Goal: Information Seeking & Learning: Find specific fact

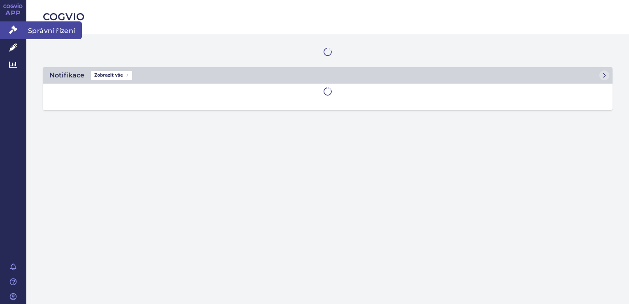
click at [18, 33] on link "Správní řízení" at bounding box center [13, 29] width 26 height 17
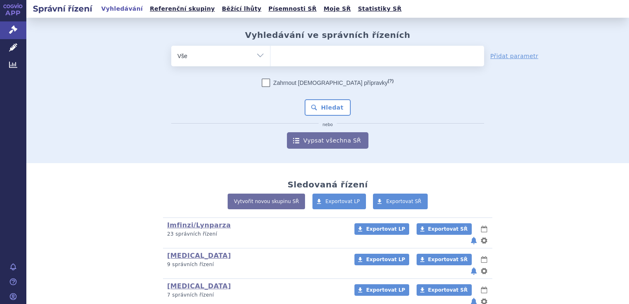
click at [286, 49] on ul at bounding box center [378, 54] width 214 height 17
click at [271, 49] on select at bounding box center [270, 55] width 0 height 21
type input "ke"
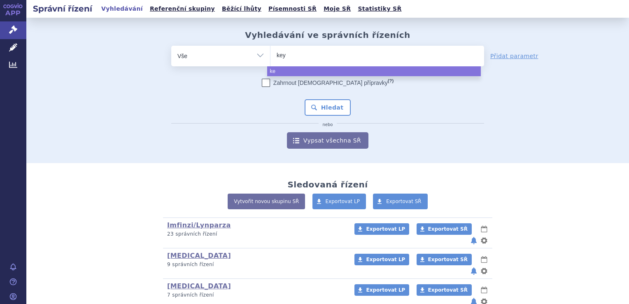
type input "keyt"
type input "keytru"
type input "keytruda"
select select "keytruda"
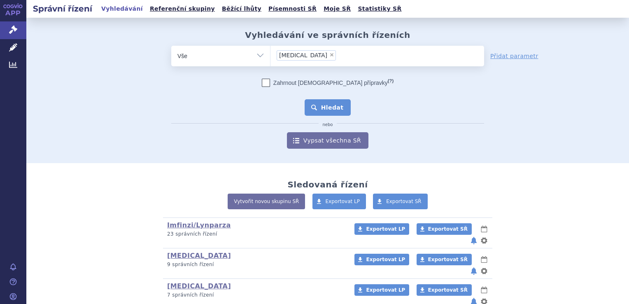
click at [331, 107] on button "Hledat" at bounding box center [328, 107] width 47 height 16
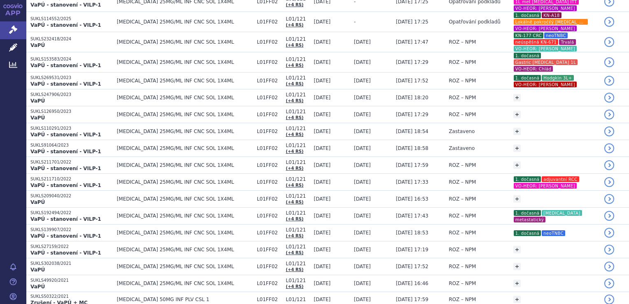
scroll to position [158, 0]
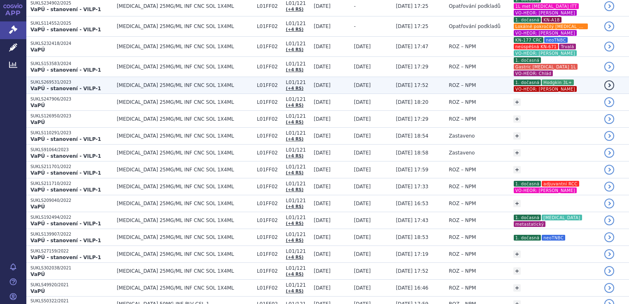
click at [412, 83] on span "11.06.2024 17:52" at bounding box center [412, 85] width 33 height 6
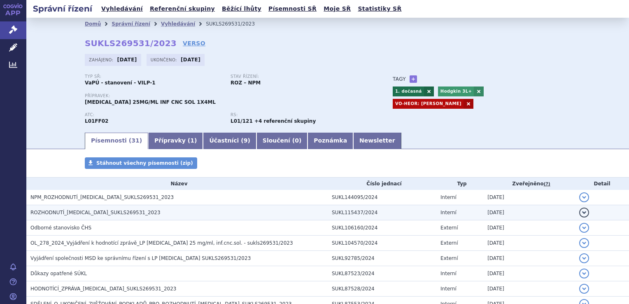
click at [112, 206] on td "ROZHODNUTÍ_[MEDICAL_DATA]_SUKLS269531_2023" at bounding box center [177, 212] width 302 height 15
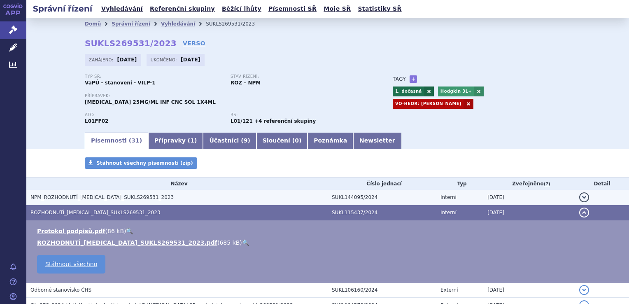
click at [116, 200] on span "NPM_ROZHODNUTÍ_KEYTRUDA_SUKLS269531_2023" at bounding box center [101, 197] width 143 height 6
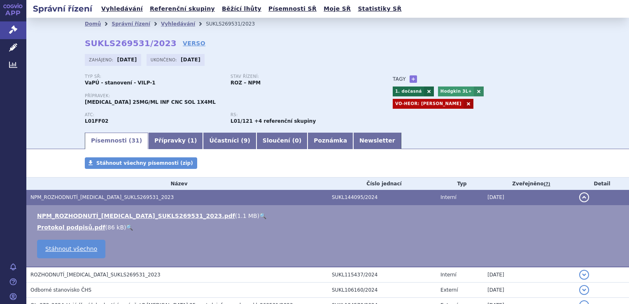
click at [260, 217] on link "🔍" at bounding box center [263, 216] width 7 height 7
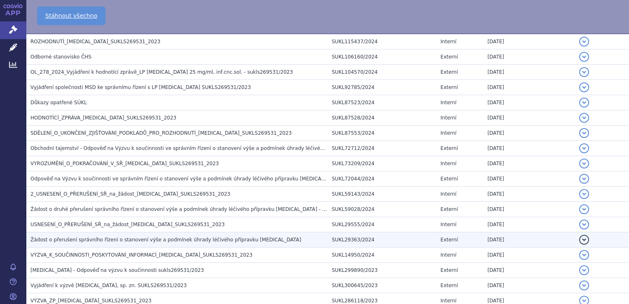
click at [238, 237] on span "Žádost o přerušení správního řízení o stanovení výše a podmínek úhrady léčivého…" at bounding box center [165, 240] width 271 height 6
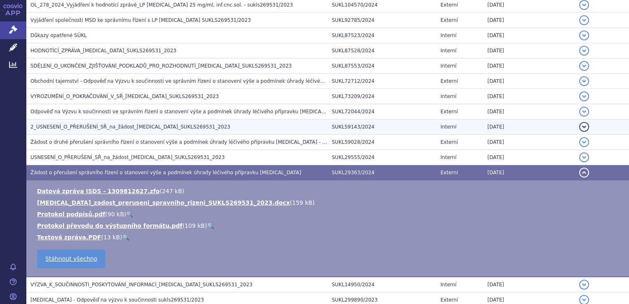
scroll to position [237, 0]
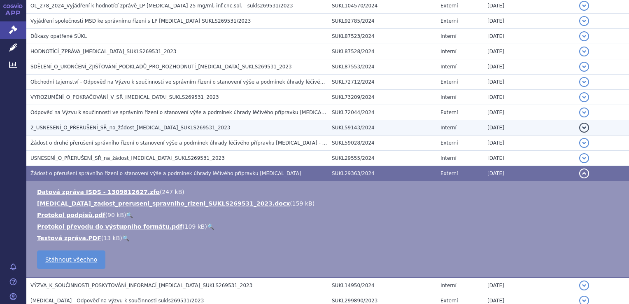
click at [214, 134] on td "2_USNESENÍ_O_PŘERUŠENÍ_SŘ_na_žádost_KEYTRUDA_SUKLS269531_2023" at bounding box center [177, 127] width 302 height 15
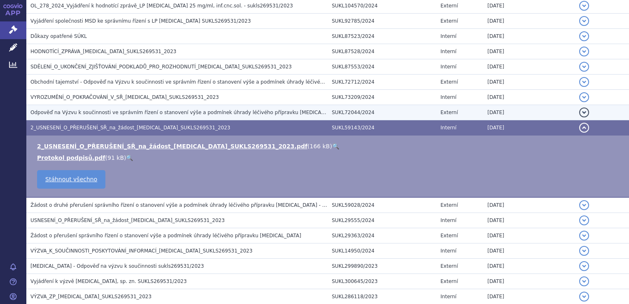
click at [221, 115] on span "Odpověď na Výzvu k součinnosti ve správním řízení o stanovení výše a podmínek ú…" at bounding box center [210, 113] width 361 height 6
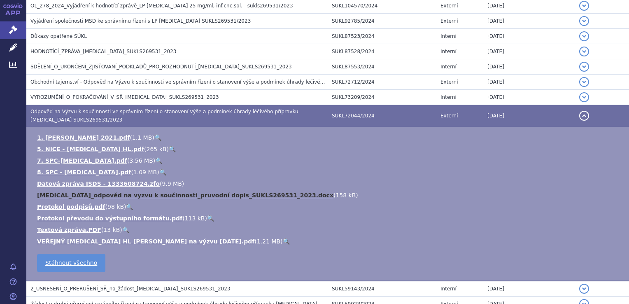
click at [266, 195] on link "KEYTRUDA_odpověd na vyzvu k součinnosti_pruvodní dopis_SUKLS269531_2023.docx" at bounding box center [185, 195] width 297 height 7
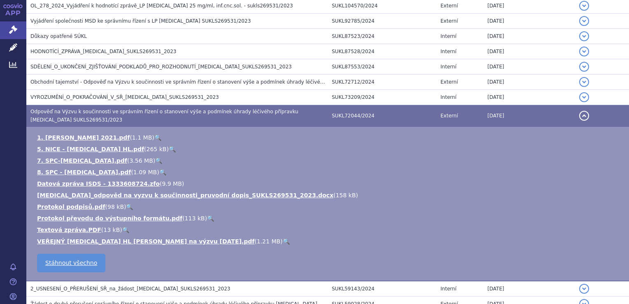
click at [283, 240] on link "🔍" at bounding box center [286, 241] width 7 height 7
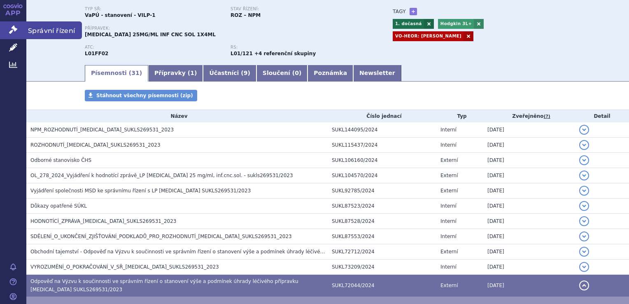
scroll to position [68, 0]
click at [16, 32] on icon at bounding box center [13, 30] width 8 height 8
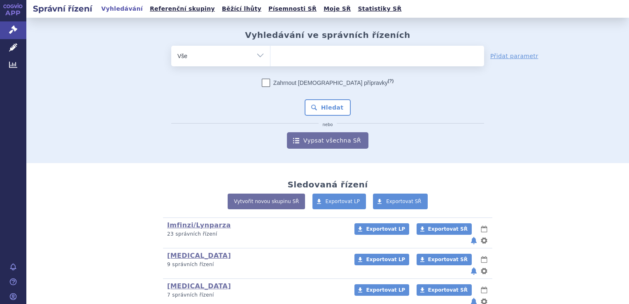
click at [300, 55] on ul at bounding box center [378, 54] width 214 height 17
click at [271, 55] on select at bounding box center [270, 55] width 0 height 21
type input "wi"
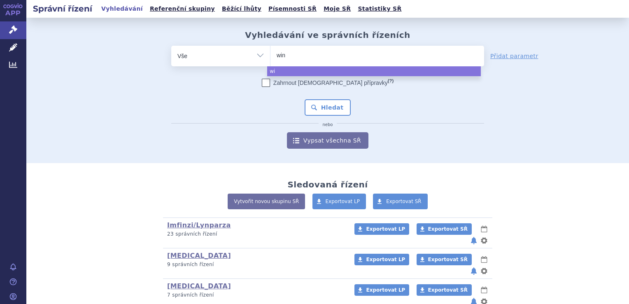
type input "winr"
type input "winreva"
type input "winrevair"
select select "winrevair"
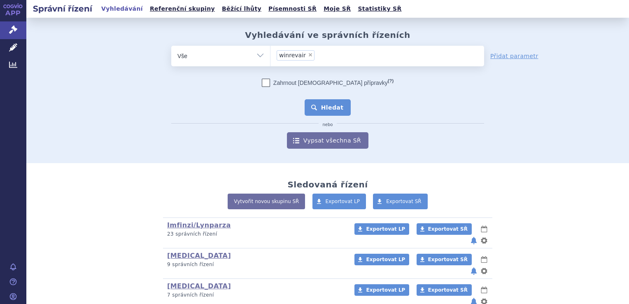
click at [320, 105] on button "Hledat" at bounding box center [328, 107] width 47 height 16
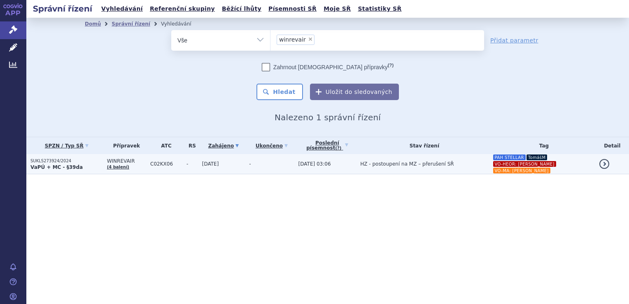
click at [135, 164] on td "WINREVAIR (4 balení)" at bounding box center [124, 164] width 43 height 20
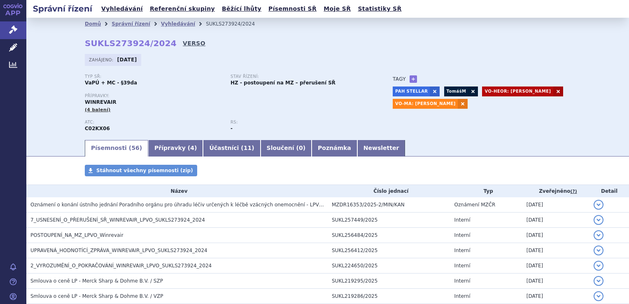
click at [183, 41] on link "VERSO" at bounding box center [194, 43] width 23 height 8
click at [19, 27] on link "Správní řízení" at bounding box center [13, 29] width 26 height 17
click at [20, 33] on link "Správní řízení" at bounding box center [13, 29] width 26 height 17
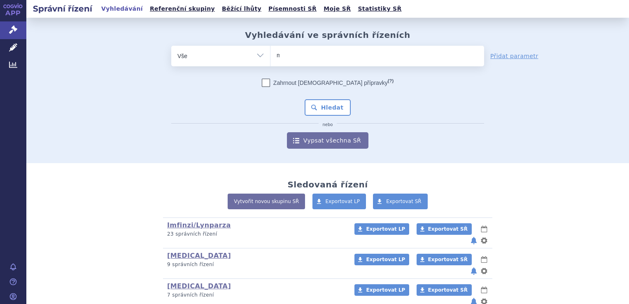
type input "mi"
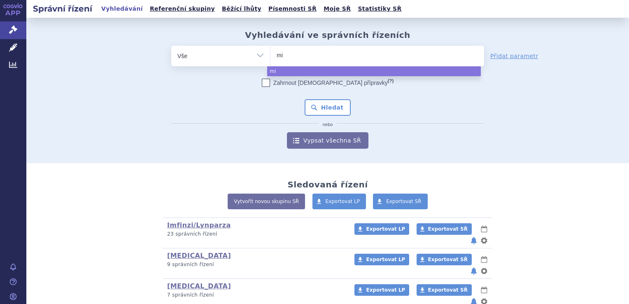
type input "min"
type input "minju"
type input "minjuvi"
select select "minjuvi"
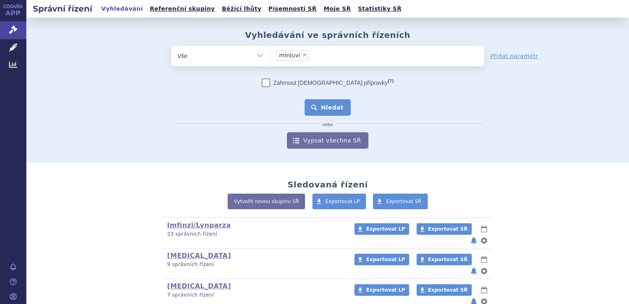
click at [318, 110] on button "Hledat" at bounding box center [328, 107] width 47 height 16
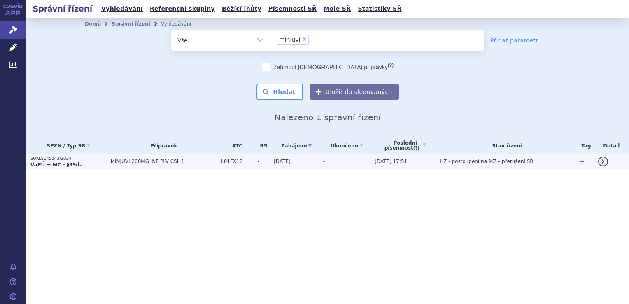
click at [239, 161] on span "L01FX12" at bounding box center [237, 162] width 33 height 6
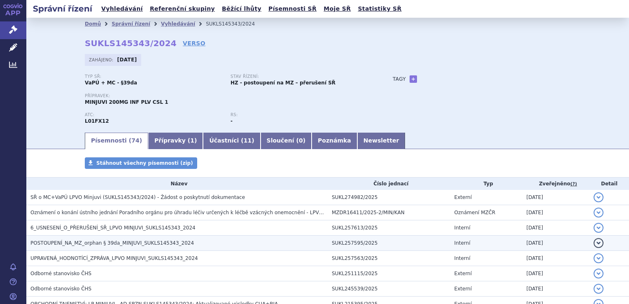
click at [140, 248] on td "POSTOUPENÍ_NA_MZ_orphan § 39da_MINJUVI_SUKLS145343_2024" at bounding box center [177, 243] width 302 height 15
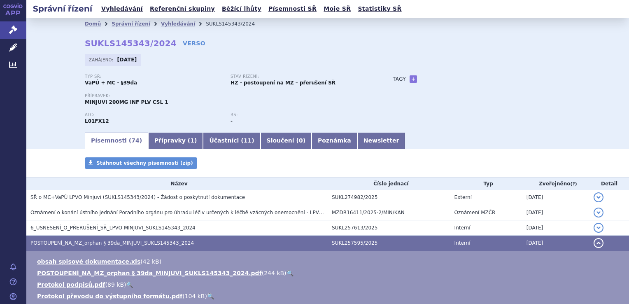
scroll to position [233, 0]
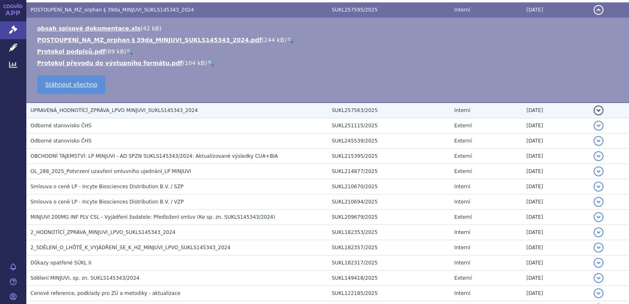
click at [119, 111] on span "UPRAVENÁ_HODNOTÍCÍ_ZPRÁVA_LPVO MINJUVI_SUKLS145343_2024" at bounding box center [114, 111] width 168 height 6
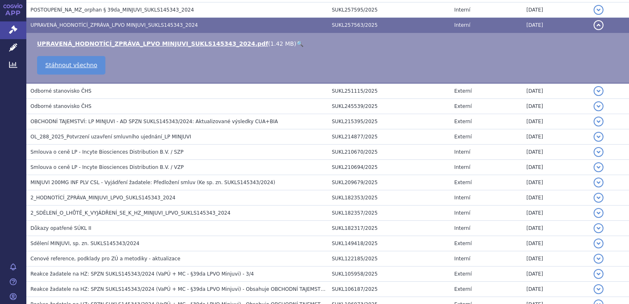
click at [297, 47] on link "🔍" at bounding box center [300, 43] width 7 height 7
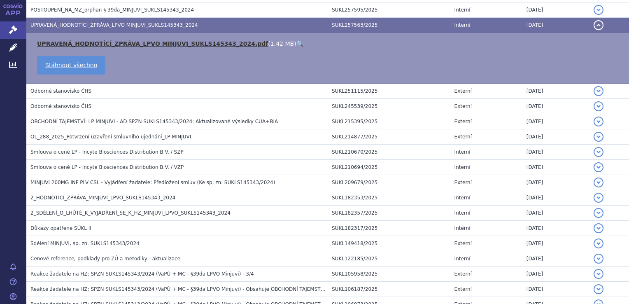
click at [110, 46] on link "UPRAVENÁ_HODNOTÍCÍ_ZPRÁVA_LPVO MINJUVI_SUKLS145343_2024.pdf" at bounding box center [152, 43] width 231 height 7
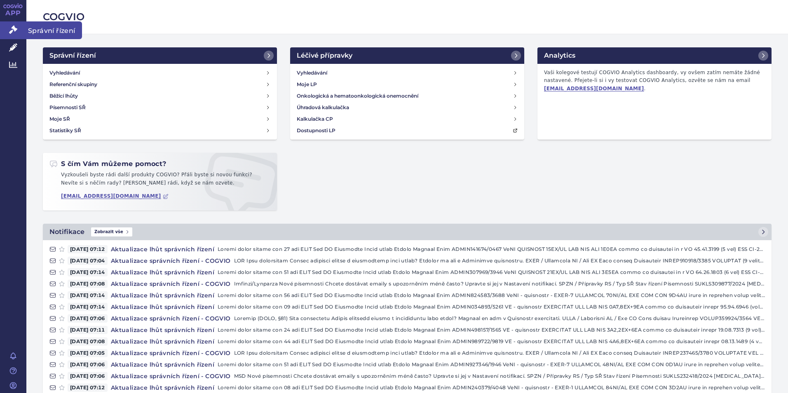
click at [13, 26] on icon at bounding box center [13, 30] width 8 height 8
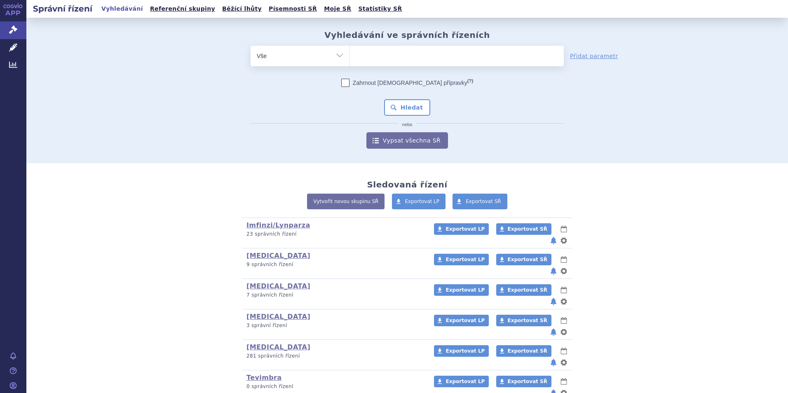
click at [492, 56] on ul at bounding box center [457, 54] width 214 height 17
click at [350, 56] on select at bounding box center [349, 55] width 0 height 21
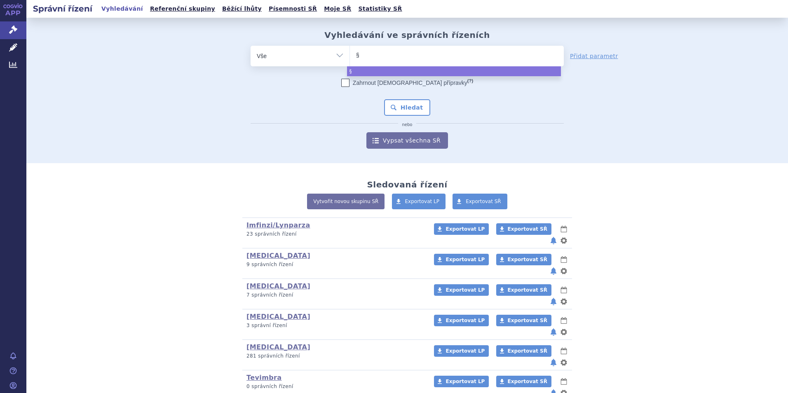
type input "§3"
type input "§39"
type input "§39d"
type input "§39da"
select select "§39da"
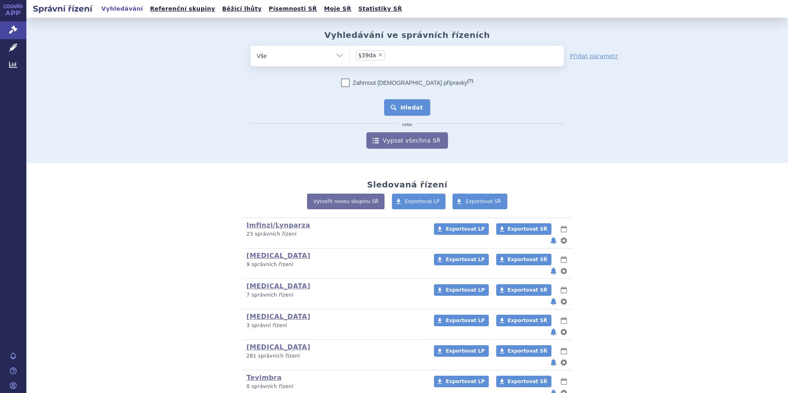
click at [414, 103] on button "Hledat" at bounding box center [407, 107] width 47 height 16
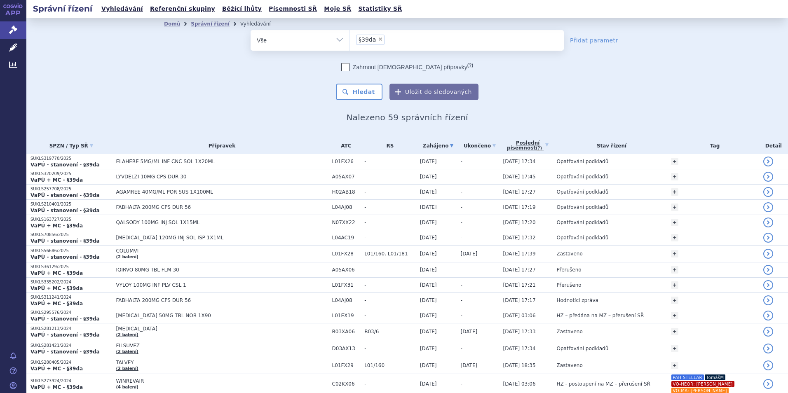
scroll to position [234, 0]
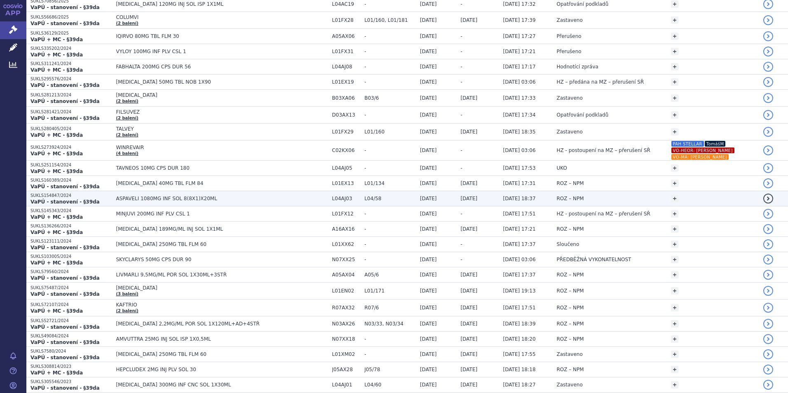
click at [205, 199] on span "ASPAVELI 1080MG INF SOL 8(8X1)X20ML" at bounding box center [219, 199] width 206 height 6
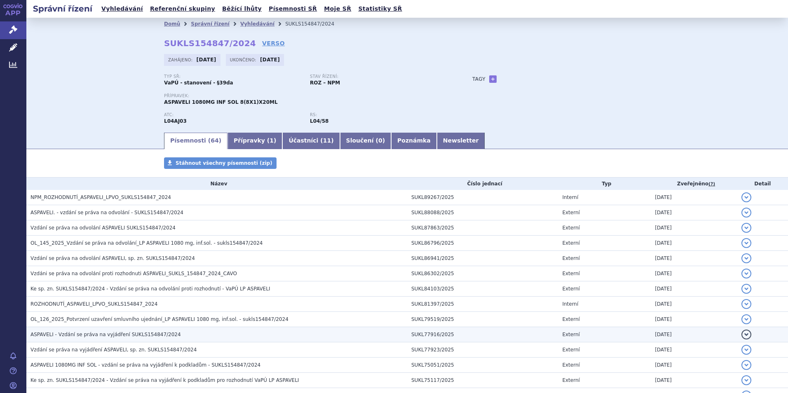
click at [183, 339] on h3 "ASPAVELI - Vzdání se práva na vyjádření SUKLS154847/2024" at bounding box center [218, 334] width 377 height 8
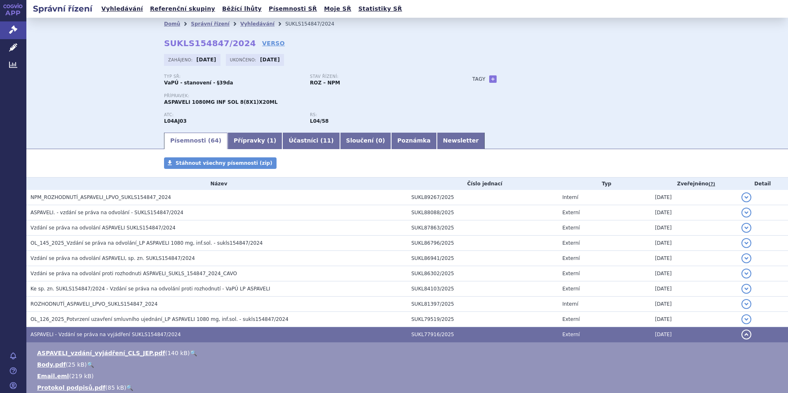
click at [190, 353] on link "🔍" at bounding box center [193, 353] width 7 height 7
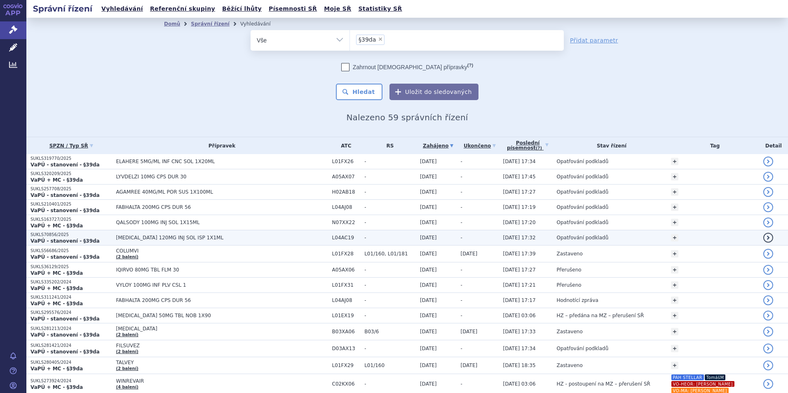
scroll to position [234, 0]
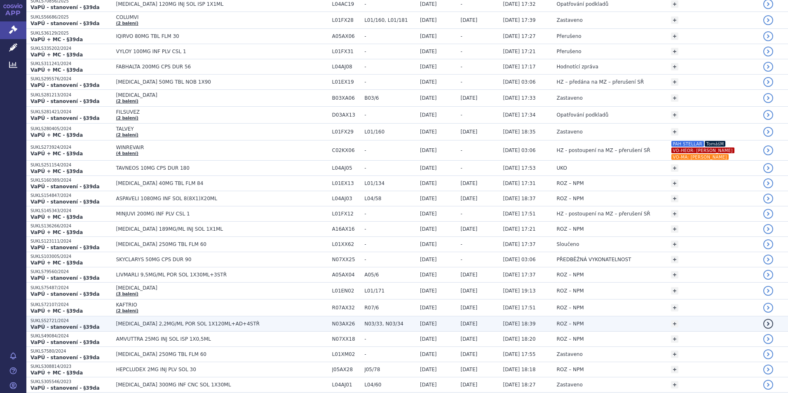
click at [232, 324] on span "FINTEPLA 2,2MG/ML POR SOL 1X120ML+AD+4STŘ" at bounding box center [219, 324] width 206 height 6
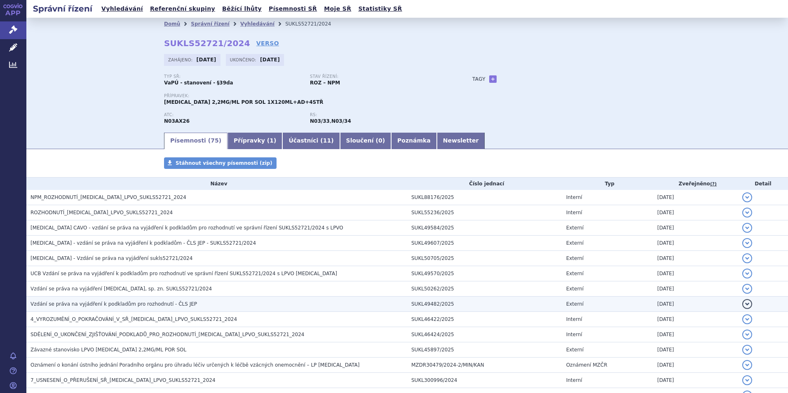
click at [215, 304] on h3 "Vzdání se práva na vyjádření k podkladům pro rozhodnutí - ČLS JEP" at bounding box center [218, 304] width 377 height 8
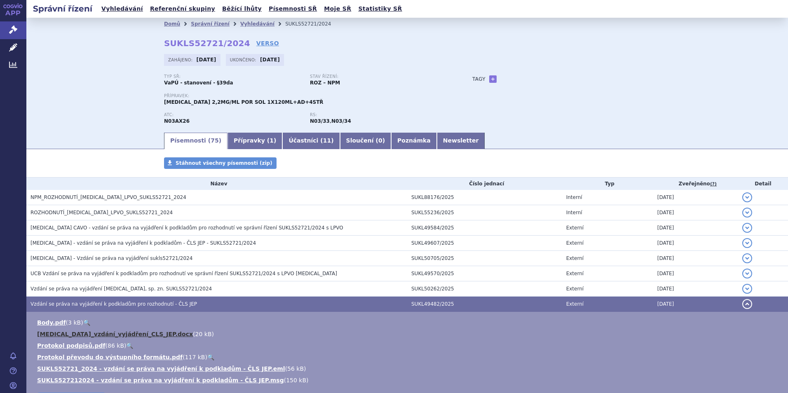
click at [115, 332] on link "Fintepla_vzdání_vyjádření_CLS_JEP.docx" at bounding box center [115, 334] width 156 height 7
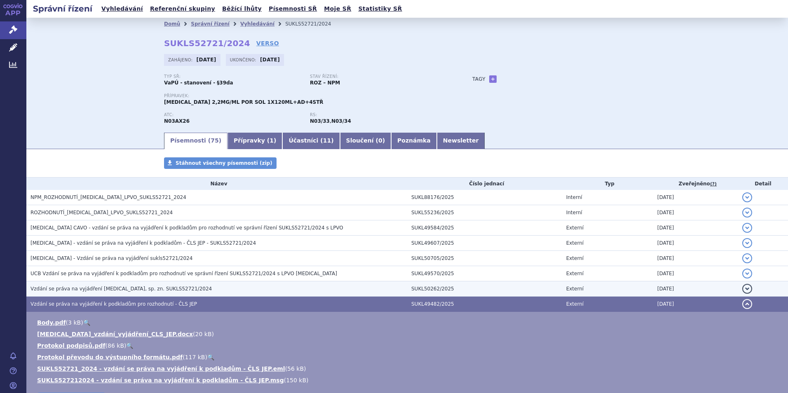
click at [122, 287] on span "Vzdání se práva na vyjádření FINTEPLA, sp. zn. SUKLS52721/2024" at bounding box center [120, 289] width 181 height 6
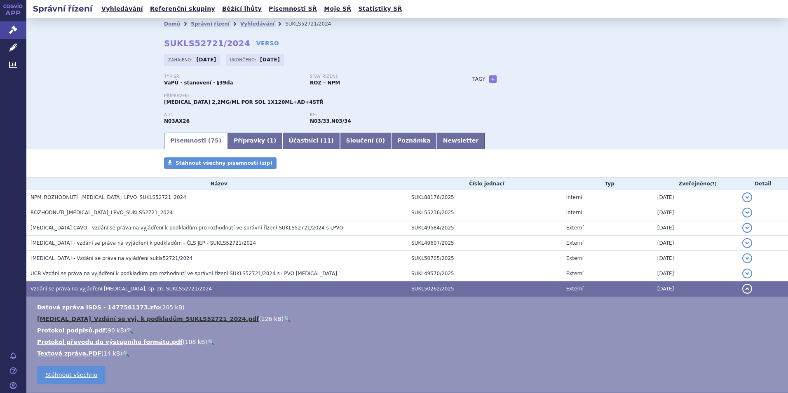
click at [121, 316] on link "FINTEPLA_Vzdání se vyj. k podkladům_SUKLS52721_2024.pdf" at bounding box center [148, 319] width 222 height 7
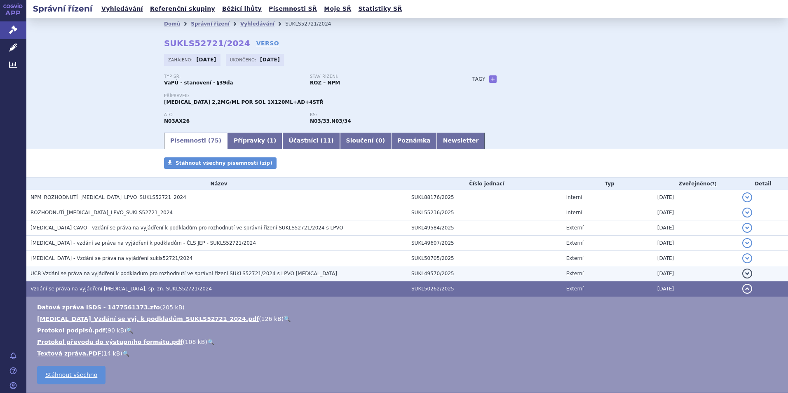
click at [110, 272] on span "UCB Vzdání se práva na vyjádření k podkladům pro rozhodnutí ve správní řízení S…" at bounding box center [183, 274] width 306 height 6
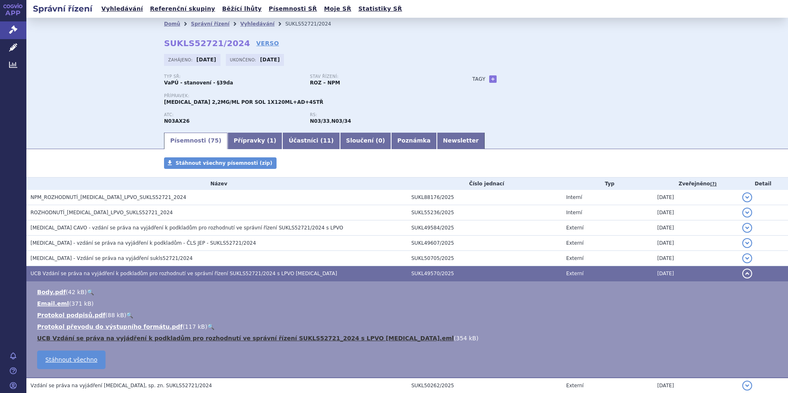
click at [112, 337] on link "UCB Vzdání se práva na vyjádření k podkladům pro rozhodnutí ve správní řízení S…" at bounding box center [245, 338] width 416 height 7
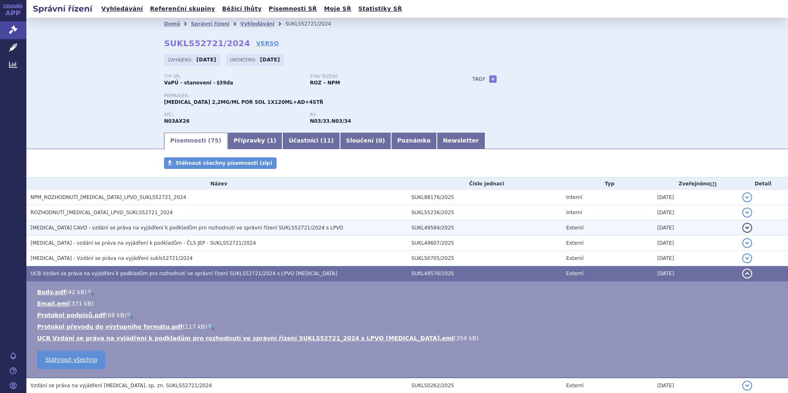
click at [224, 232] on h3 "FINTEPLA CAVO - vzdání se práva na vyjádření k podkladům pro rozhodnutí ve sprá…" at bounding box center [218, 228] width 377 height 8
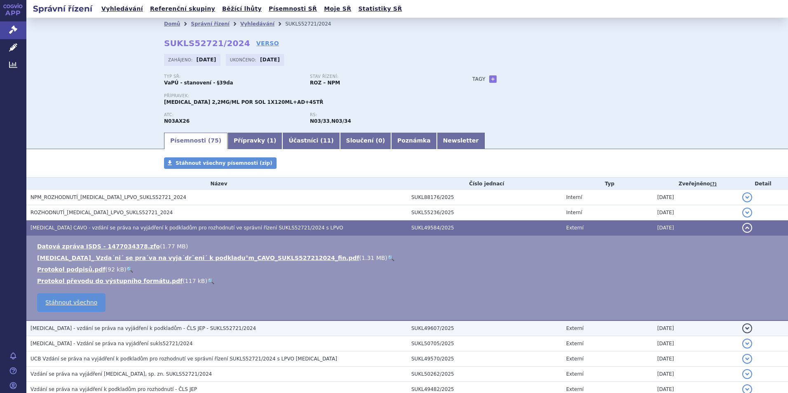
click at [138, 328] on span "Fintepla - vzdání se práva na vyjádření k podkladům - ČLS JEP - SUKLS52721/2024" at bounding box center [142, 328] width 225 height 6
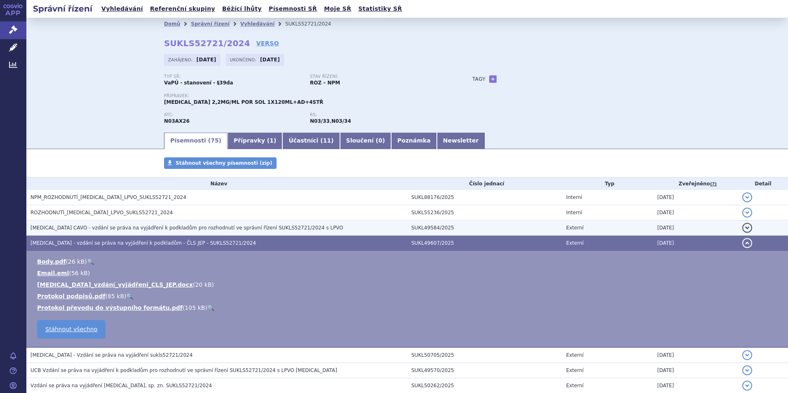
click at [236, 222] on td "FINTEPLA CAVO - vzdání se práva na vyjádření k podkladům pro rozhodnutí ve sprá…" at bounding box center [216, 227] width 381 height 15
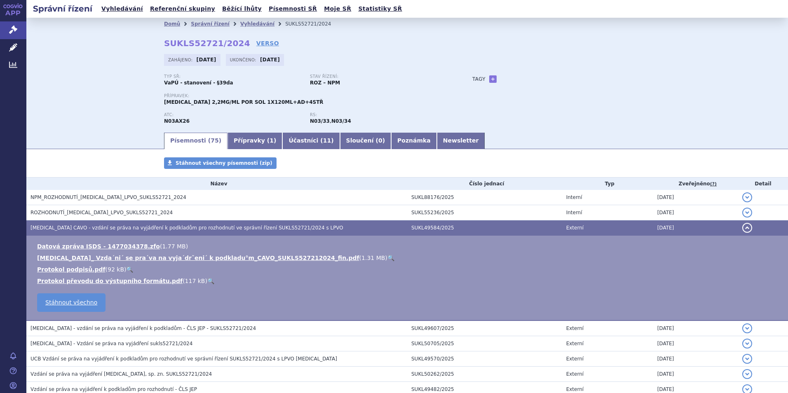
click at [209, 262] on ul "Datová zpráva ISDS - 1477034378.zfo ( 1.77 MB ) FINTEPLA_ Vzda´ni´ se pra´va na…" at bounding box center [407, 263] width 745 height 43
click at [211, 259] on link "FINTEPLA_ Vzda´ni´ se pra´va na vyja´drˇeni´ k podkladu°m_CAVO_SUKLS527212024_f…" at bounding box center [198, 258] width 322 height 7
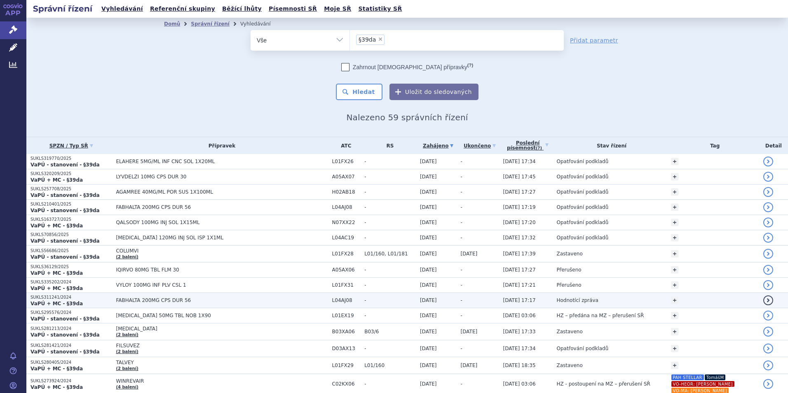
scroll to position [234, 0]
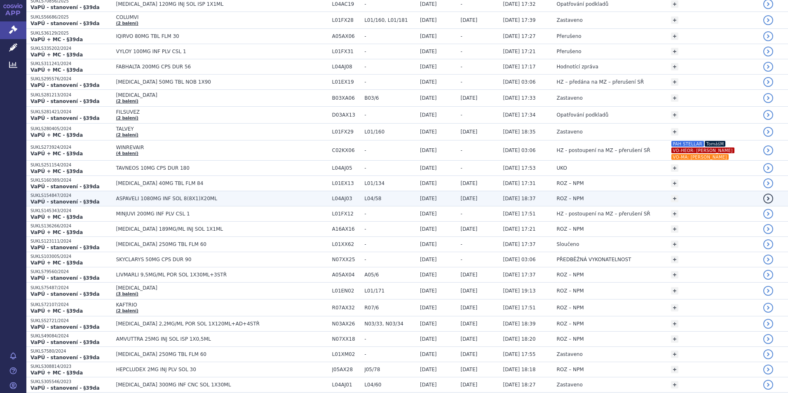
click at [180, 198] on span "ASPAVELI 1080MG INF SOL 8(8X1)X20ML" at bounding box center [219, 199] width 206 height 6
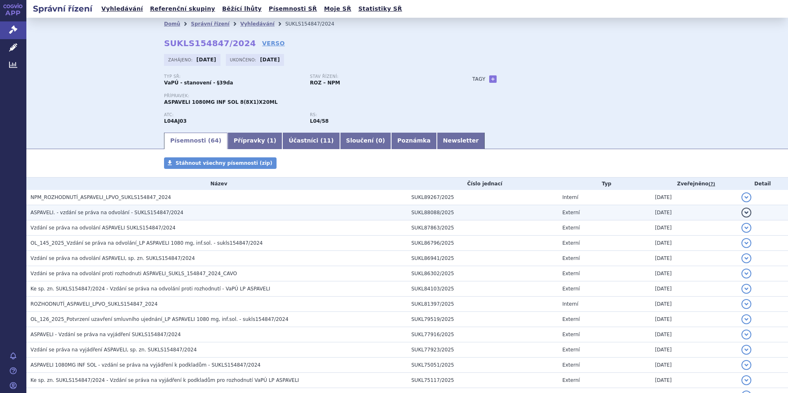
click at [171, 211] on h3 "ASPAVELI. - vzdání se práva na odvolání - SUKLS154847/2024" at bounding box center [218, 212] width 377 height 8
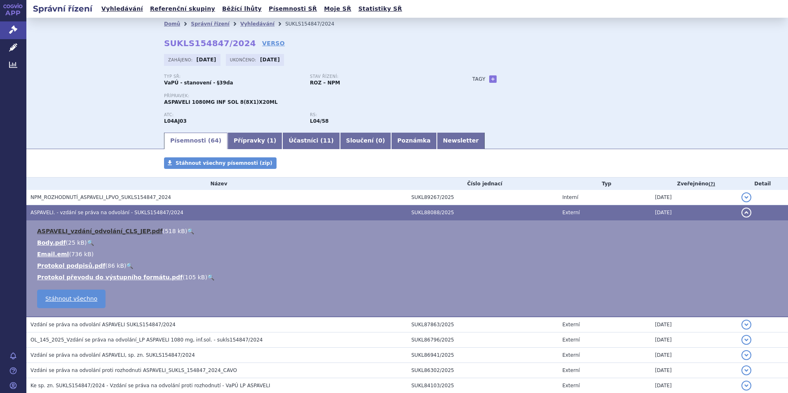
click at [128, 234] on link "ASPAVELI_vzdání_odvolání_CLS_JEP.pdf" at bounding box center [99, 231] width 125 height 7
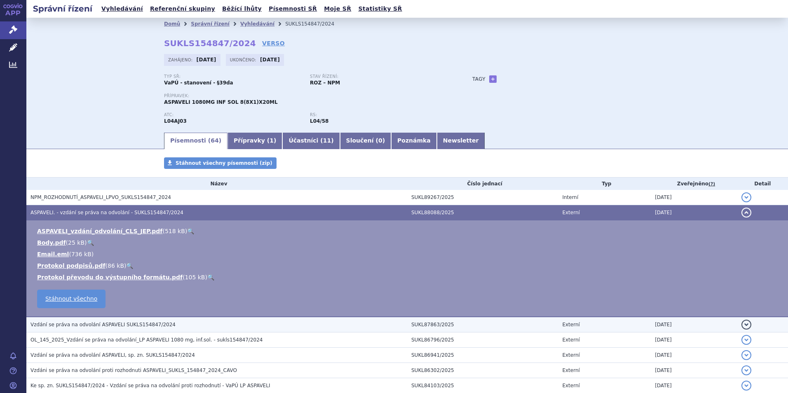
click at [121, 320] on td "Vzdání se práva na odvolání ASPAVELI SUKLS154847/2024" at bounding box center [216, 325] width 381 height 16
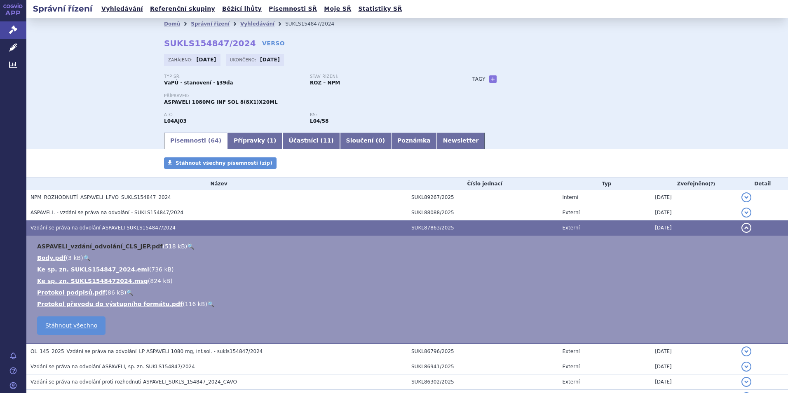
click at [108, 243] on link "ASPAVELI_vzdání_odvolání_CLS_JEP.pdf" at bounding box center [99, 246] width 125 height 7
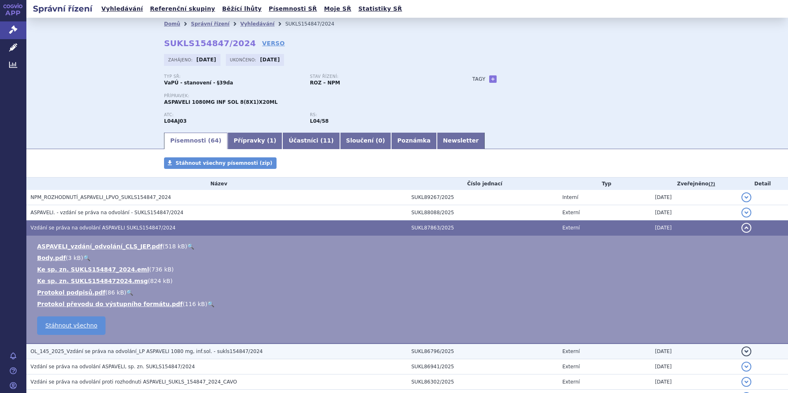
click at [117, 348] on h3 "OL_145_2025_Vzdání se práva na odvolání_LP ASPAVELI 1080 mg, inf.sol. - sukls15…" at bounding box center [218, 351] width 377 height 8
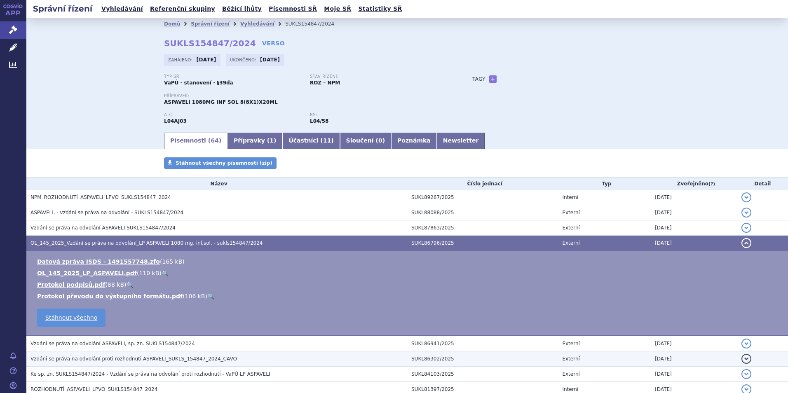
click at [132, 356] on span "Vzdáni se práva na odvolání proti rozhodnuti ASPAVELI_SUKLS_154847_2024_CAVO" at bounding box center [133, 359] width 206 height 6
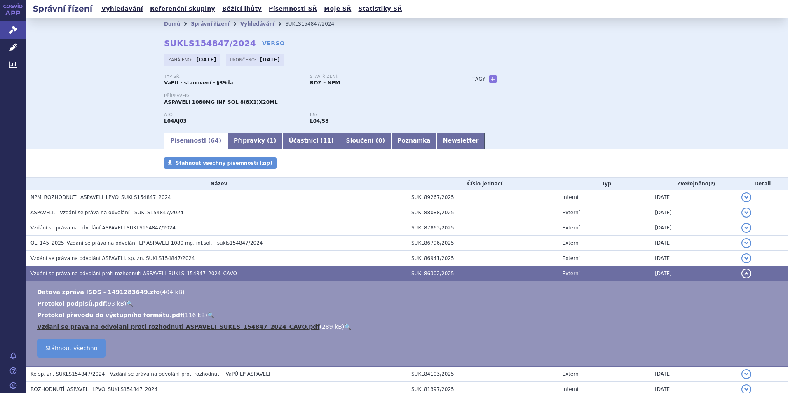
click at [131, 327] on link "Vzdani se prava na odvolani proti rozhodnuti ASPAVELI_SUKLS_154847_2024_CAVO.pdf" at bounding box center [178, 326] width 282 height 7
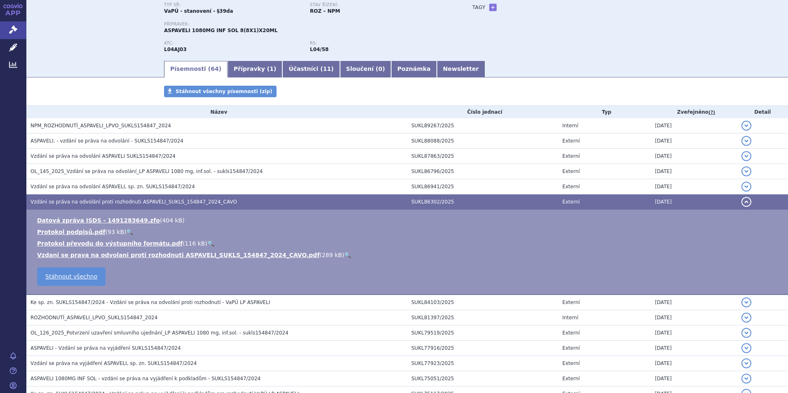
scroll to position [84, 0]
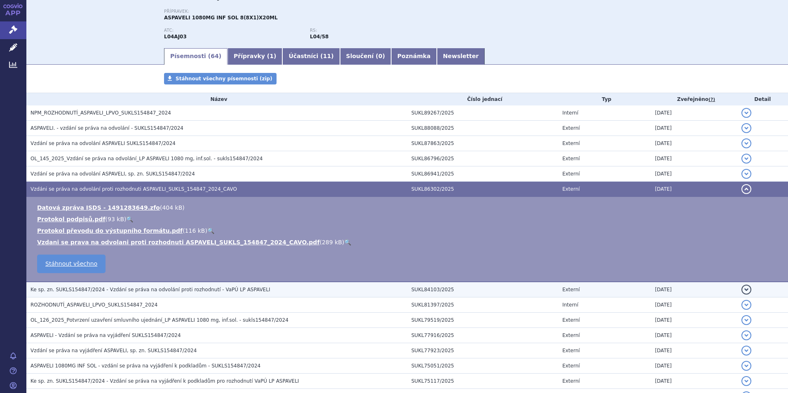
click at [200, 292] on span "Ke sp. zn. SUKLS154847/2024 - Vzdání se práva na odvolání proti rozhodnutí - Va…" at bounding box center [149, 290] width 239 height 6
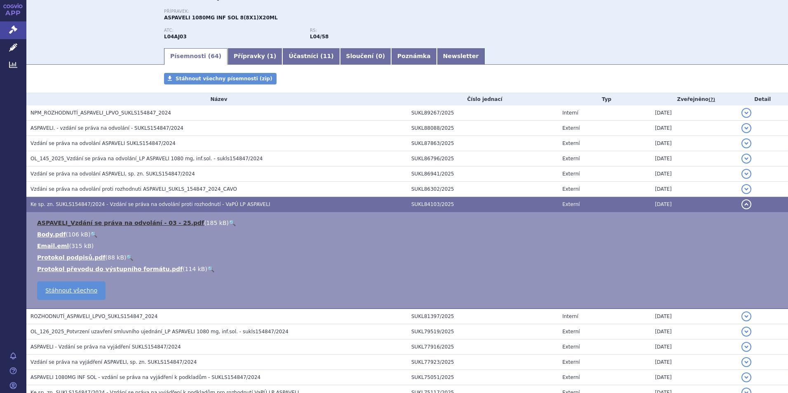
click at [115, 223] on link "ASPAVELI_Vzdání se práva na odvolání - 03 - 25.pdf" at bounding box center [120, 223] width 167 height 7
click at [381, 16] on div "Přípravek: ASPAVELI 1080MG INF SOL 8(8X1)X20ML" at bounding box center [310, 15] width 292 height 12
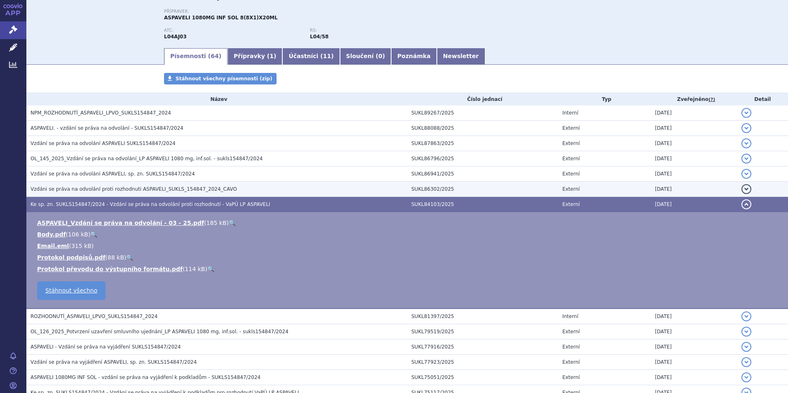
click at [159, 193] on h3 "Vzdáni se práva na odvolání proti rozhodnuti ASPAVELI_SUKLS_154847_2024_CAVO" at bounding box center [218, 189] width 377 height 8
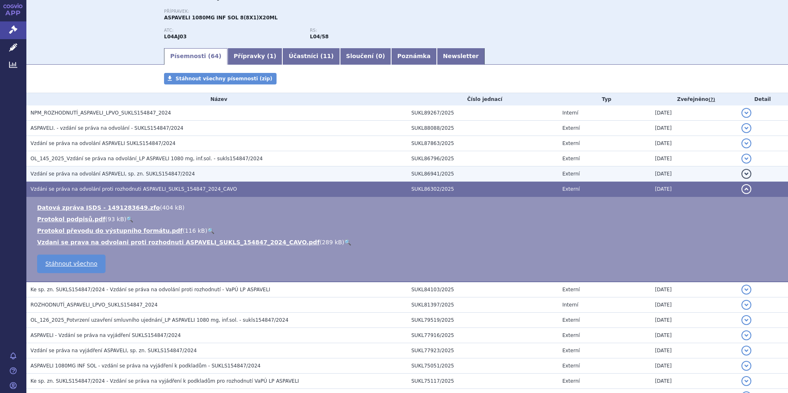
click at [157, 177] on span "Vzdání se práva na odvolání ASPAVELI, sp. zn. SUKLS154847/2024" at bounding box center [112, 174] width 164 height 6
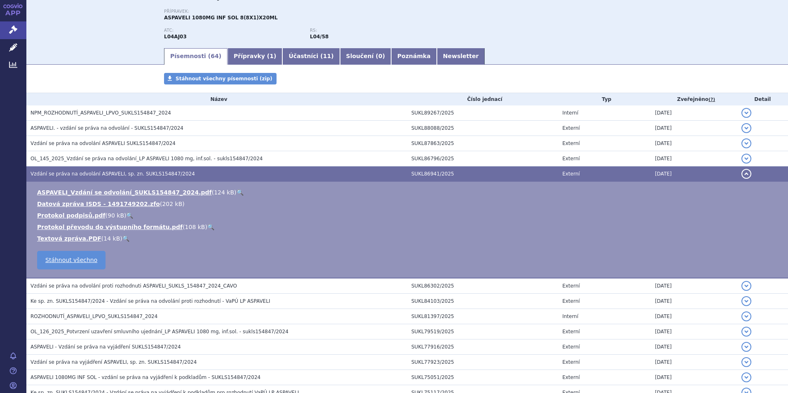
click at [213, 187] on td "ASPAVELI_Vzdání se odvolání_SUKLS154847_2024.pdf ( 124 kB ) 🔍 Datová zpráva ISD…" at bounding box center [406, 230] width 761 height 97
click at [236, 191] on link "🔍" at bounding box center [239, 192] width 7 height 7
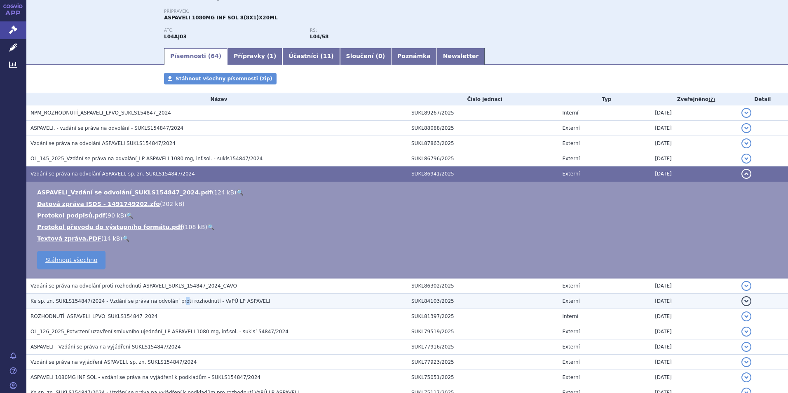
drag, startPoint x: 167, startPoint y: 303, endPoint x: 172, endPoint y: 302, distance: 4.6
click at [171, 302] on span "Ke sp. zn. SUKLS154847/2024 - Vzdání se práva na odvolání proti rozhodnutí - Va…" at bounding box center [149, 301] width 239 height 6
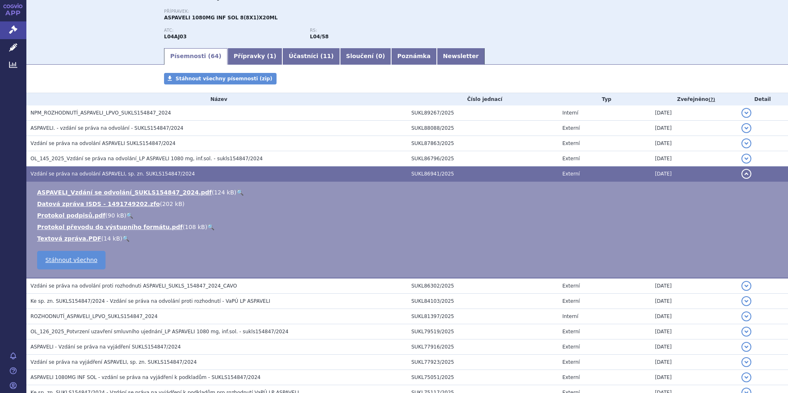
drag, startPoint x: 172, startPoint y: 302, endPoint x: 194, endPoint y: 301, distance: 22.3
click at [194, 301] on span "Ke sp. zn. SUKLS154847/2024 - Vzdání se práva na odvolání proti rozhodnutí - Va…" at bounding box center [149, 301] width 239 height 6
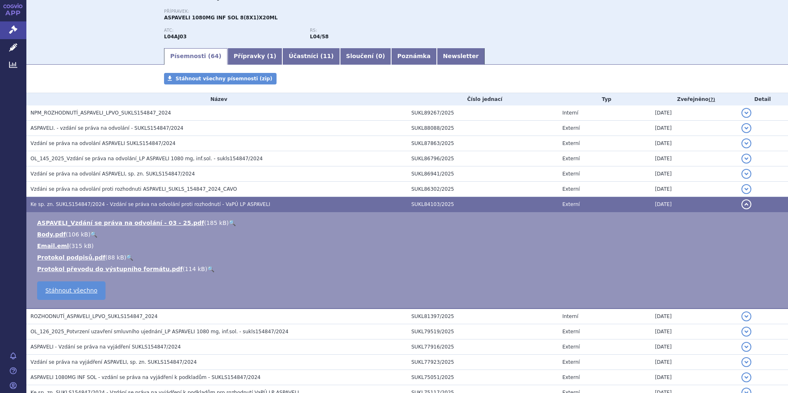
click at [229, 222] on link "🔍" at bounding box center [232, 223] width 7 height 7
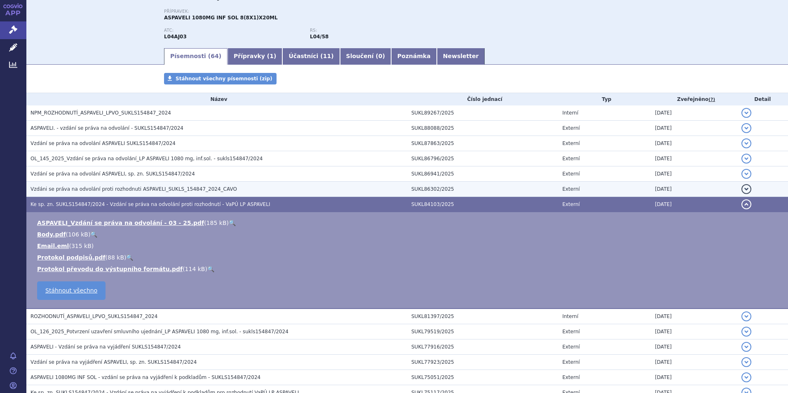
click at [122, 191] on span "Vzdáni se práva na odvolání proti rozhodnuti ASPAVELI_SUKLS_154847_2024_CAVO" at bounding box center [133, 189] width 206 height 6
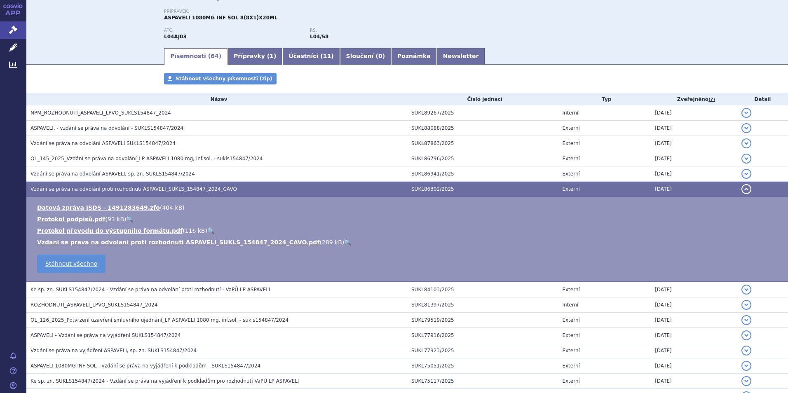
click at [306, 244] on li "Vzdani se prava na odvolani proti rozhodnuti ASPAVELI_SUKLS_154847_2024_CAVO.pd…" at bounding box center [408, 242] width 742 height 8
click at [344, 243] on link "🔍" at bounding box center [347, 242] width 7 height 7
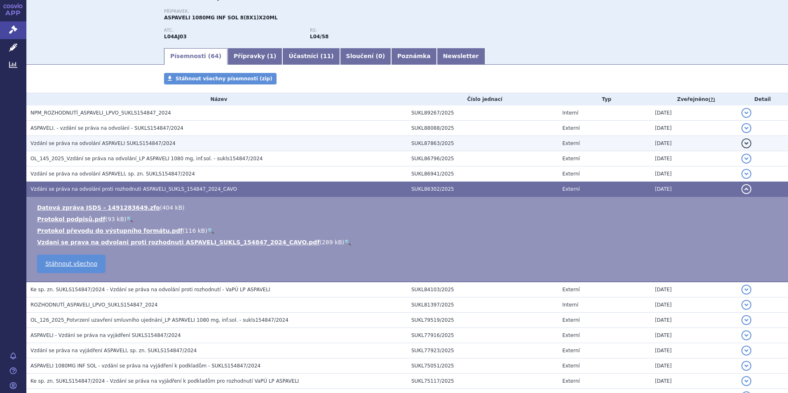
click at [169, 138] on td "Vzdání se práva na odvolání ASPAVELI SUKLS154847/2024" at bounding box center [216, 143] width 381 height 15
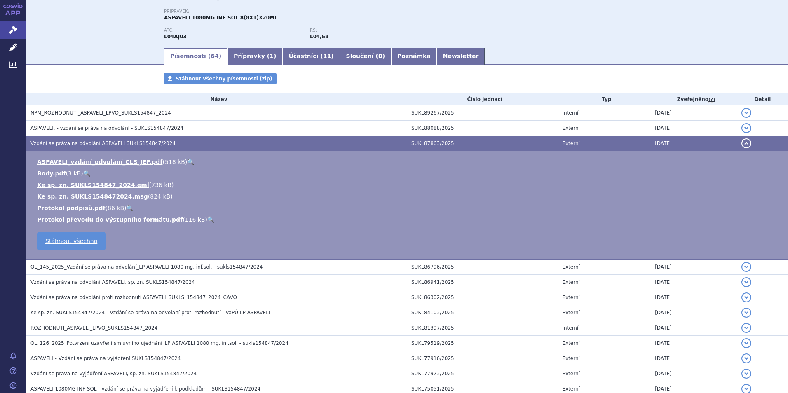
click at [187, 159] on link "🔍" at bounding box center [190, 162] width 7 height 7
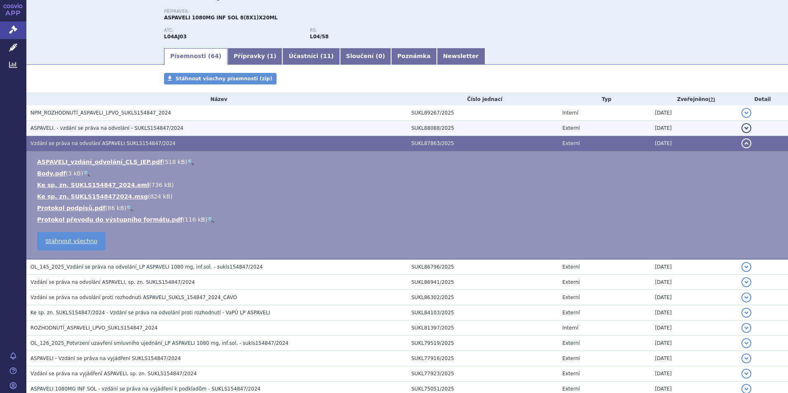
click at [181, 123] on td "ASPAVELI. - vzdání se práva na odvolání - SUKLS154847/2024" at bounding box center [216, 128] width 381 height 15
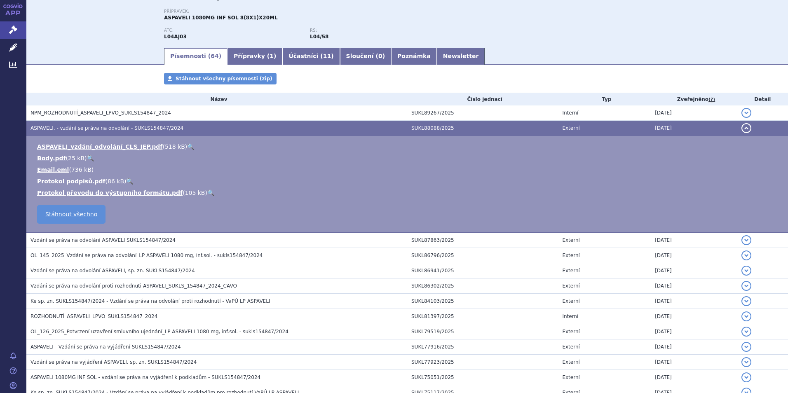
click at [187, 147] on link "🔍" at bounding box center [190, 146] width 7 height 7
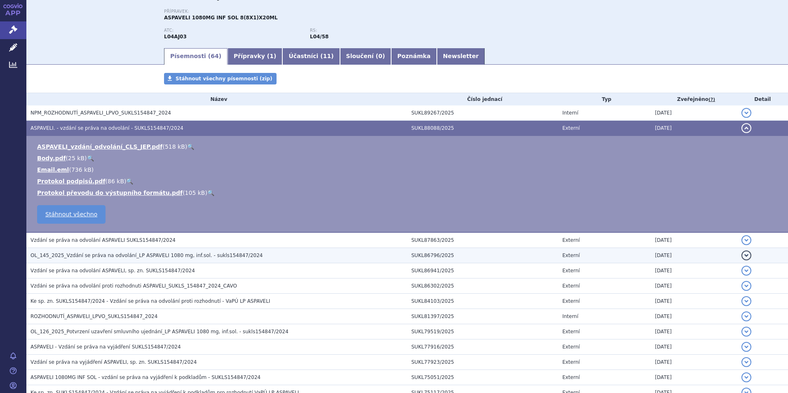
click at [149, 255] on span "OL_145_2025_Vzdání se práva na odvolání_LP ASPAVELI 1080 mg, inf.sol. - sukls15…" at bounding box center [146, 256] width 232 height 6
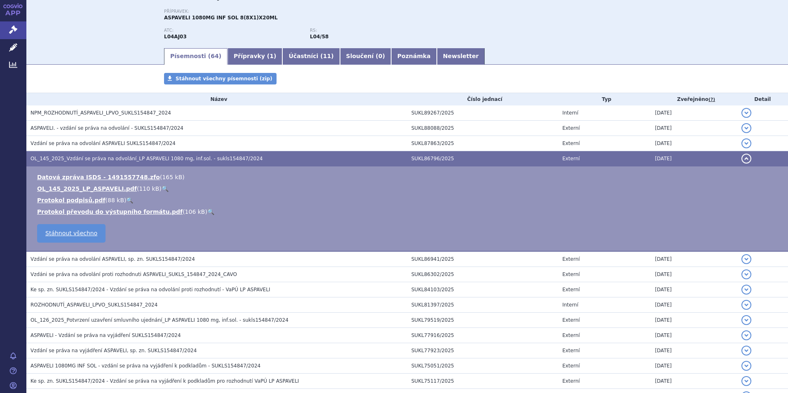
click at [161, 189] on link "🔍" at bounding box center [164, 188] width 7 height 7
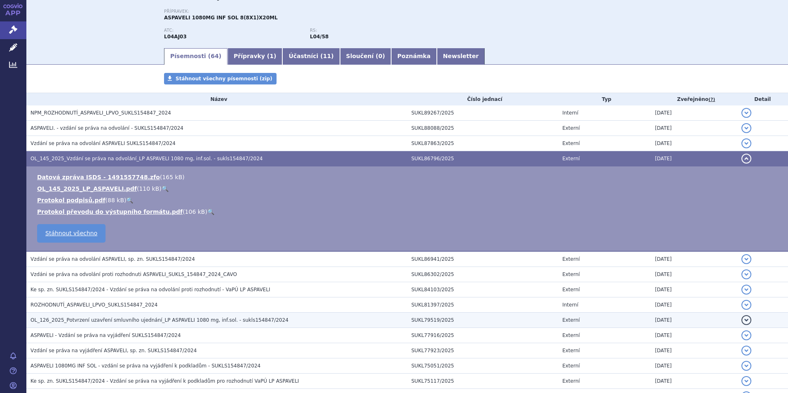
scroll to position [318, 0]
